Goal: Find specific page/section: Find specific page/section

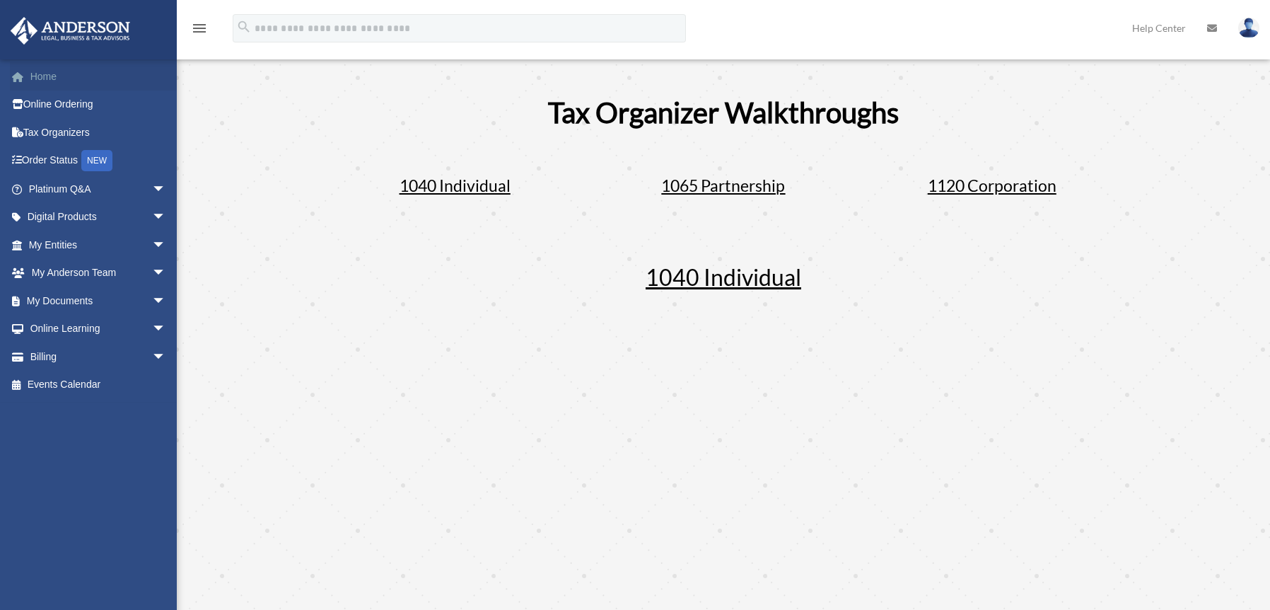
click at [41, 73] on link "Home" at bounding box center [98, 76] width 177 height 28
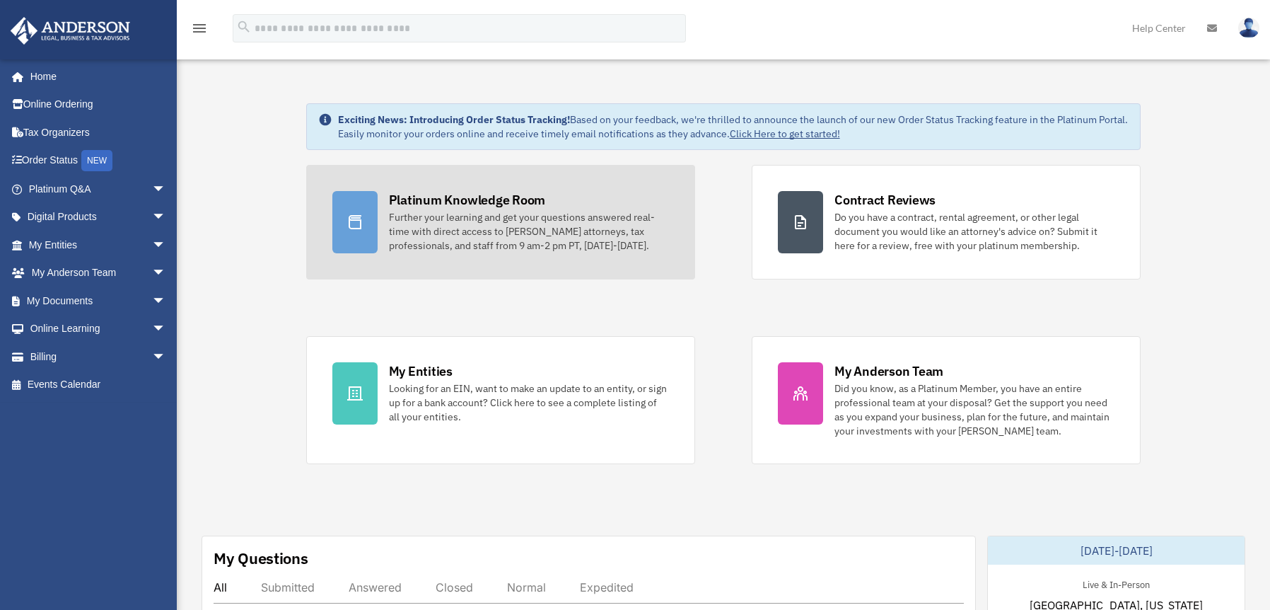
click at [522, 197] on div "Platinum Knowledge Room" at bounding box center [467, 200] width 157 height 18
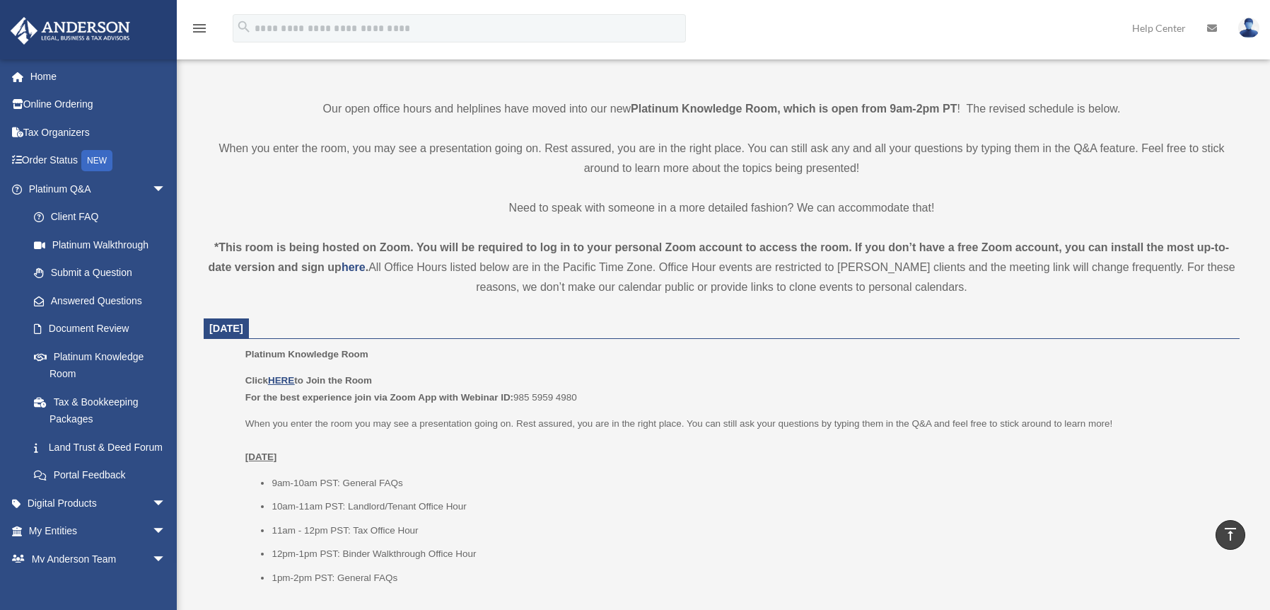
scroll to position [318, 0]
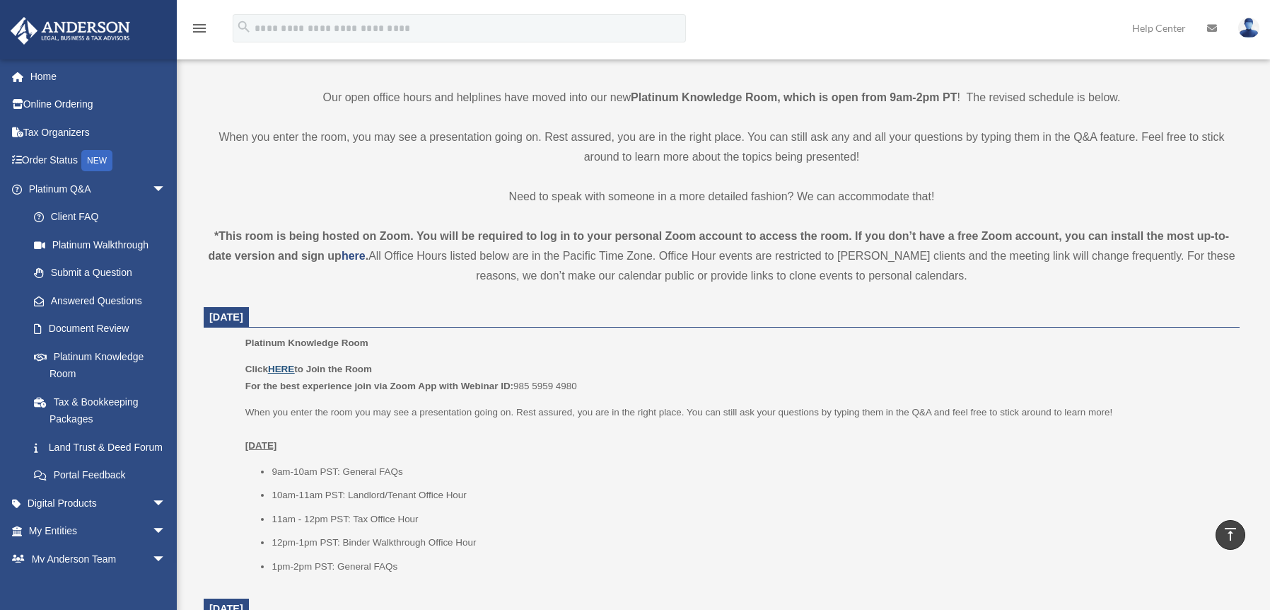
click at [286, 368] on u "HERE" at bounding box center [281, 368] width 26 height 11
